Goal: Transaction & Acquisition: Purchase product/service

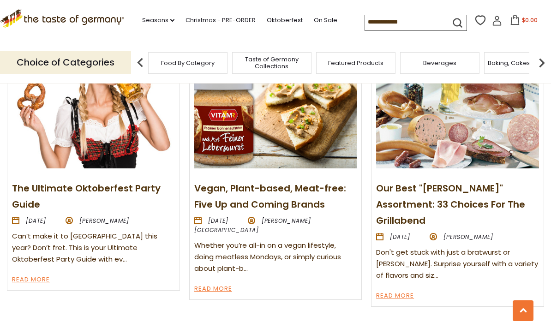
scroll to position [1004, 0]
click at [467, 136] on img at bounding box center [457, 107] width 163 height 122
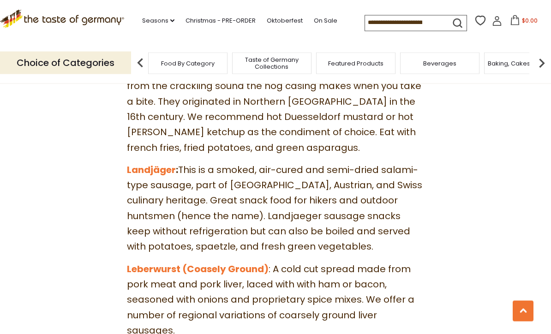
scroll to position [2807, 0]
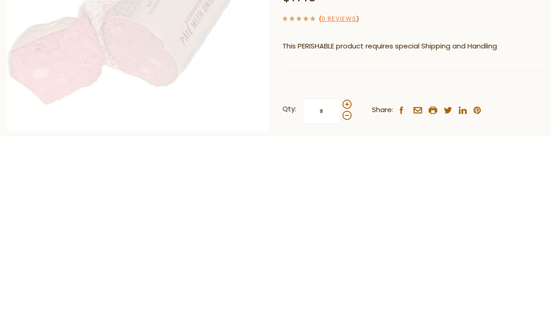
scroll to position [261, 0]
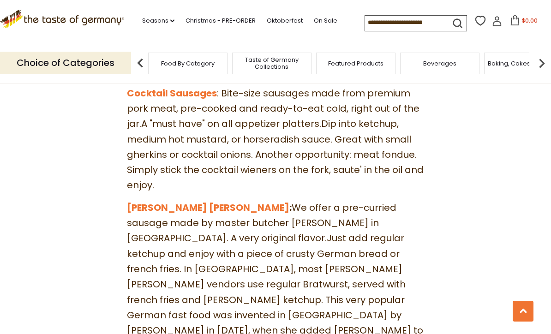
scroll to position [1516, 0]
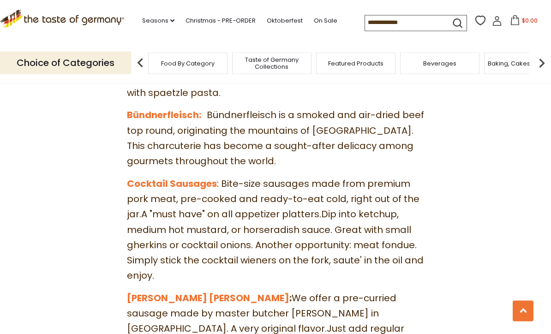
scroll to position [1422, 0]
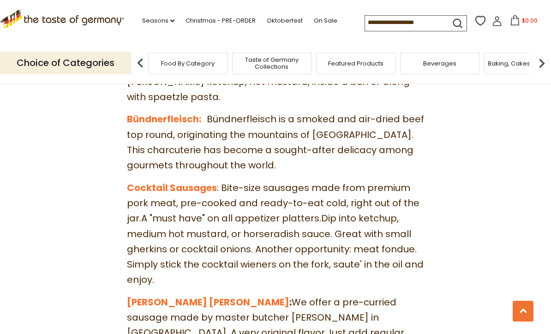
click at [160, 296] on link "Curry Wurst" at bounding box center [208, 302] width 162 height 13
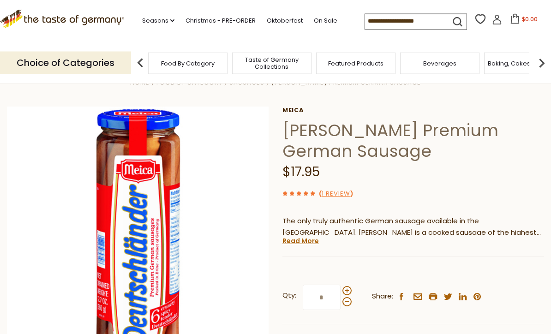
scroll to position [24, 0]
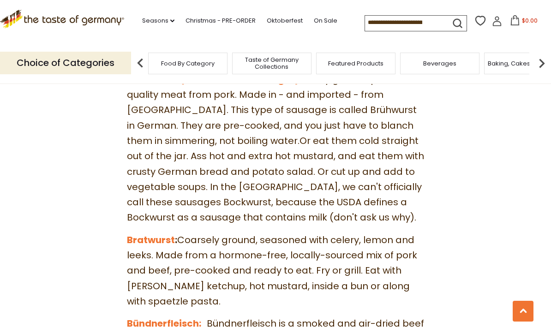
scroll to position [1206, 0]
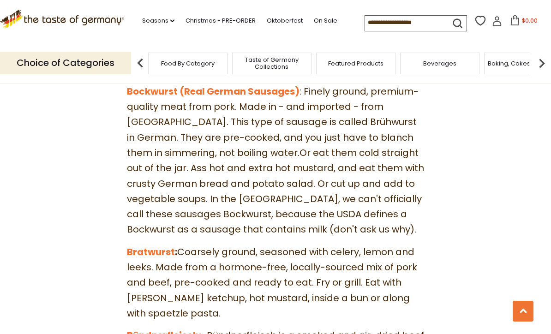
click at [153, 245] on link "Bratwurst" at bounding box center [151, 251] width 48 height 13
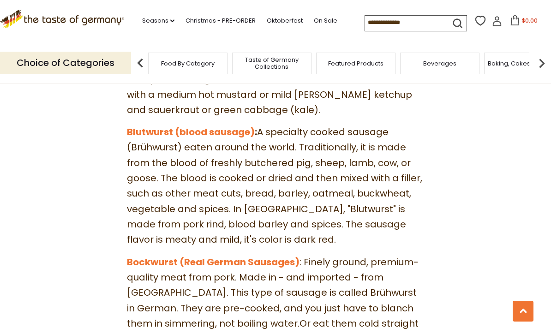
scroll to position [1035, 0]
click at [255, 256] on link "Bockwurst (Real German Sausages)" at bounding box center [213, 262] width 172 height 13
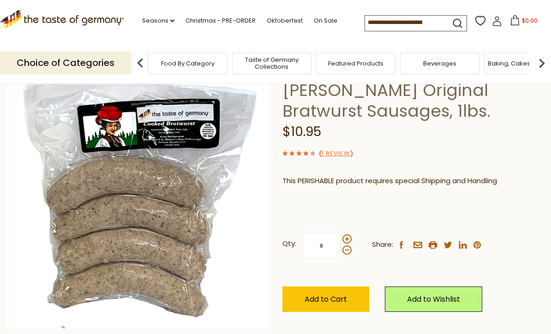
scroll to position [64, 0]
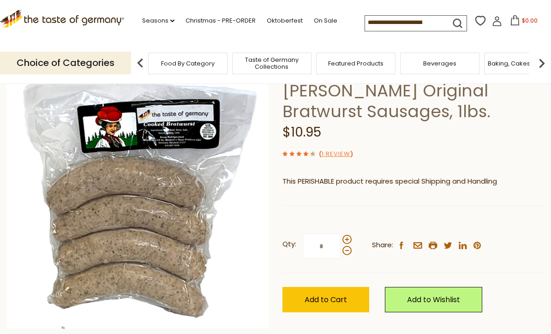
click at [346, 238] on span at bounding box center [346, 239] width 9 height 9
click at [340, 238] on input "*" at bounding box center [322, 245] width 38 height 25
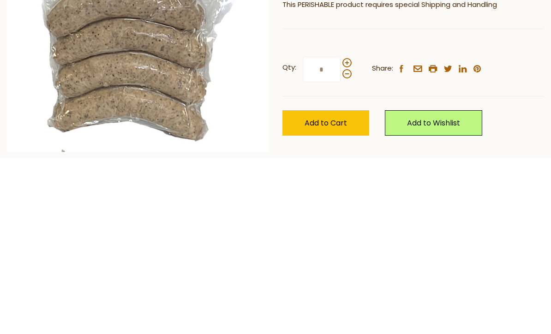
click at [338, 294] on span "Add to Cart" at bounding box center [325, 299] width 42 height 11
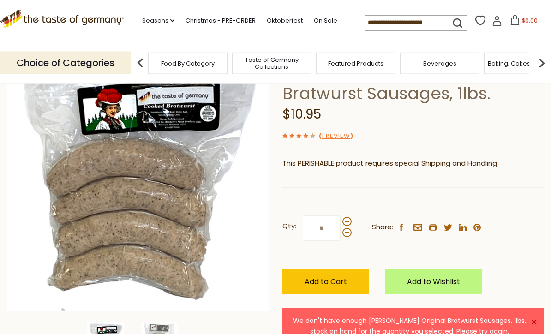
scroll to position [80, 0]
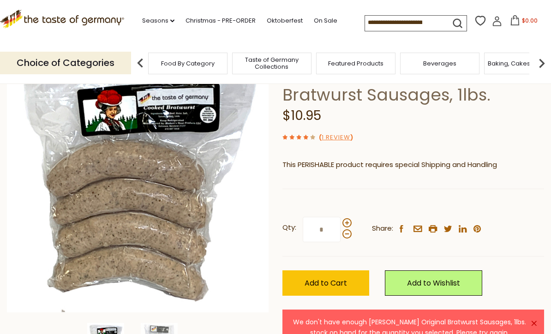
click at [345, 235] on span at bounding box center [346, 233] width 9 height 9
click at [340, 235] on input "*" at bounding box center [322, 229] width 38 height 25
type input "*"
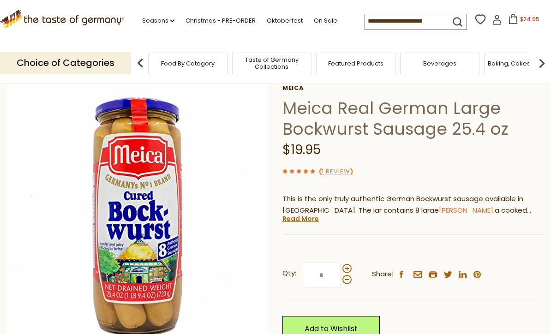
scroll to position [46, 0]
